Goal: Find specific page/section: Find specific page/section

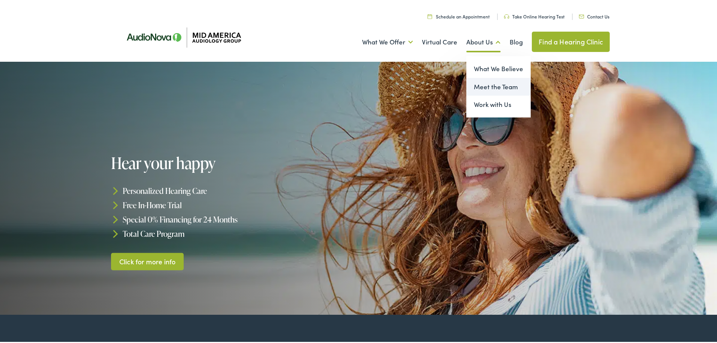
click at [478, 84] on link "Meet the Team" at bounding box center [499, 85] width 64 height 18
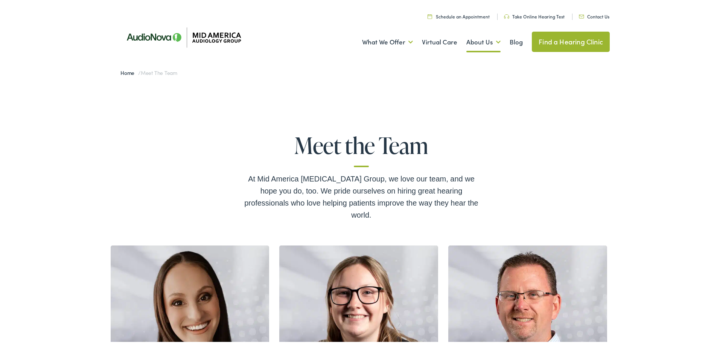
click at [565, 41] on link "Find a Hearing Clinic" at bounding box center [571, 40] width 78 height 20
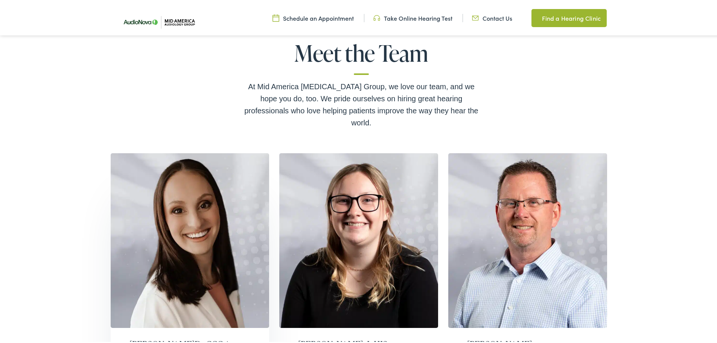
scroll to position [188, 0]
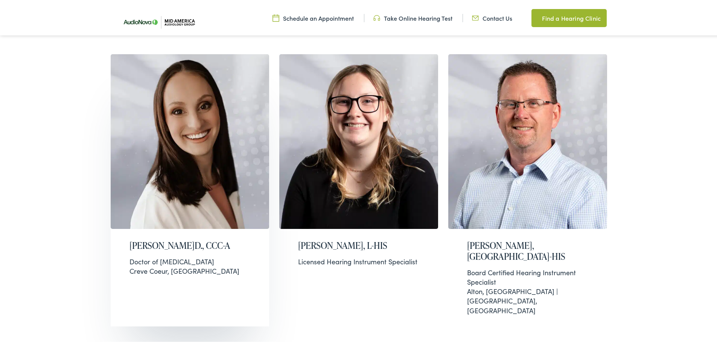
click at [223, 113] on img at bounding box center [190, 140] width 159 height 175
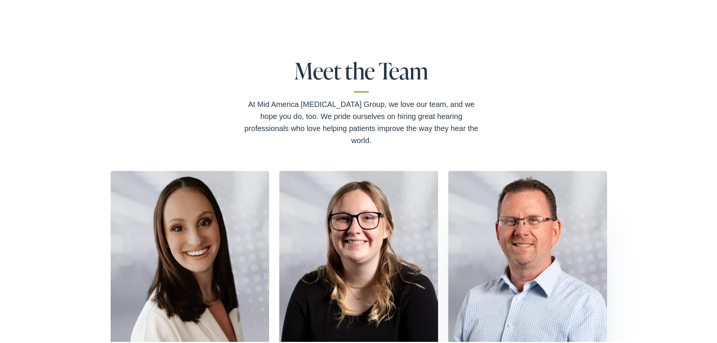
scroll to position [0, 0]
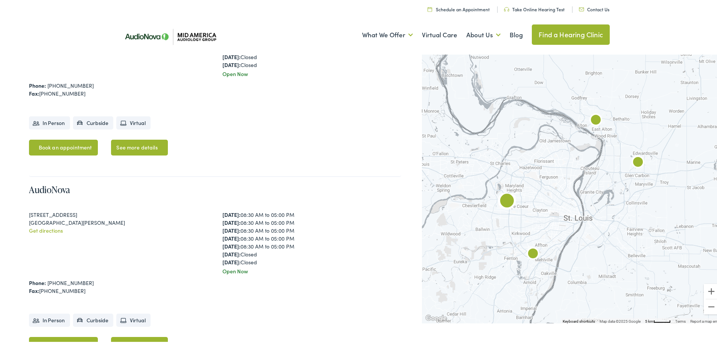
scroll to position [829, 0]
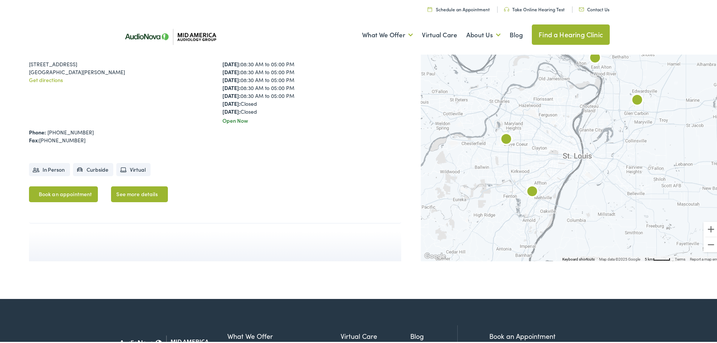
click at [528, 182] on img "AudioNova" at bounding box center [533, 191] width 18 height 18
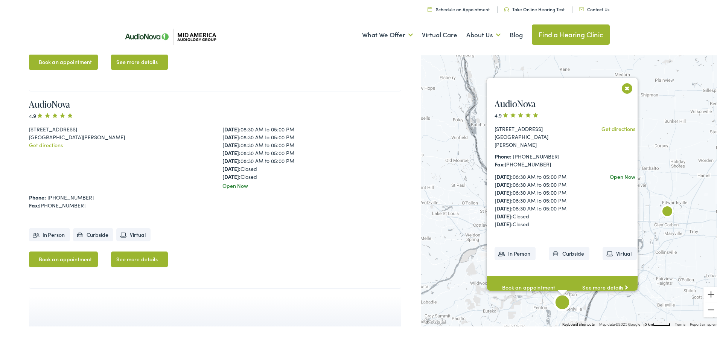
scroll to position [760, 0]
